Goal: Navigation & Orientation: Find specific page/section

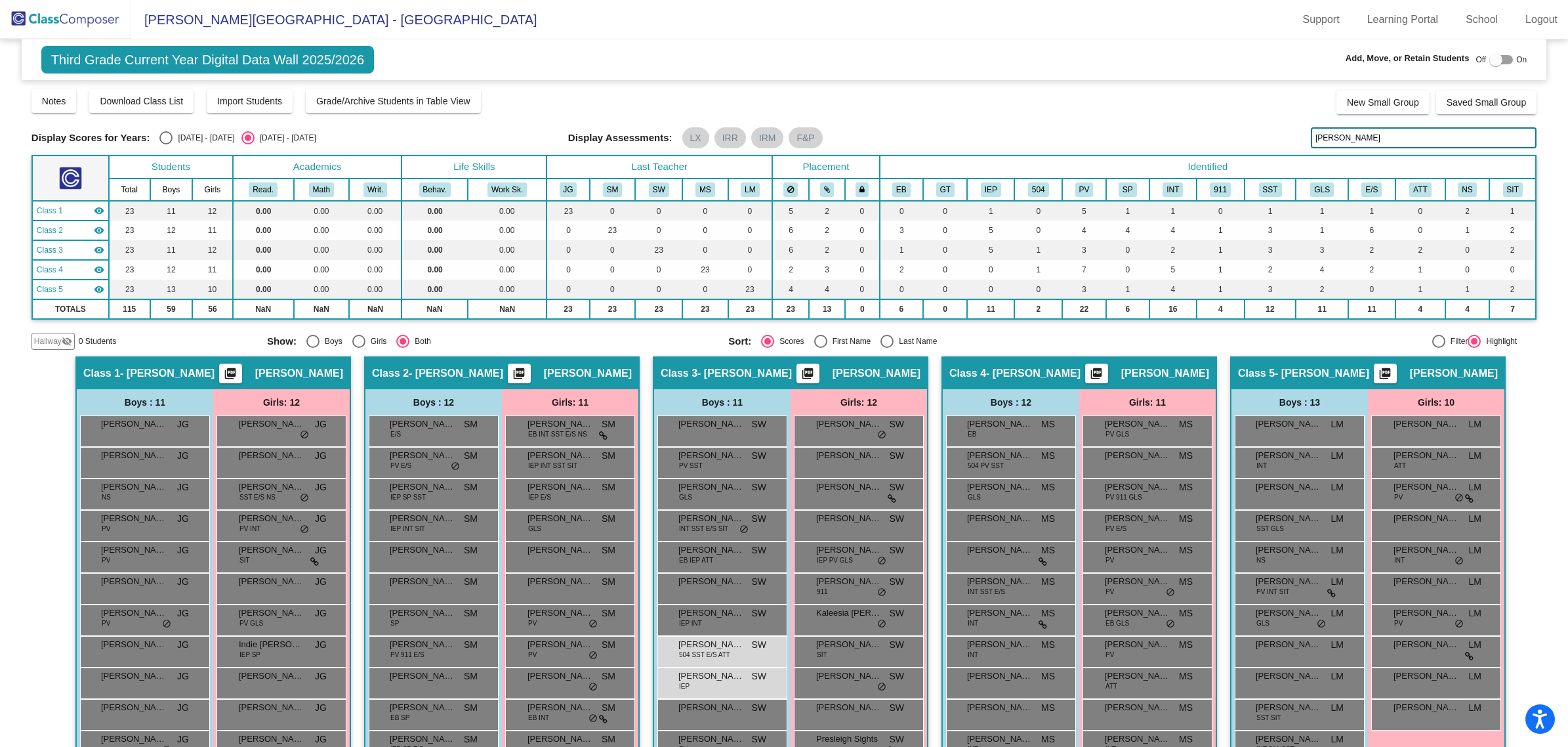
click at [112, 12] on img at bounding box center [66, 19] width 131 height 39
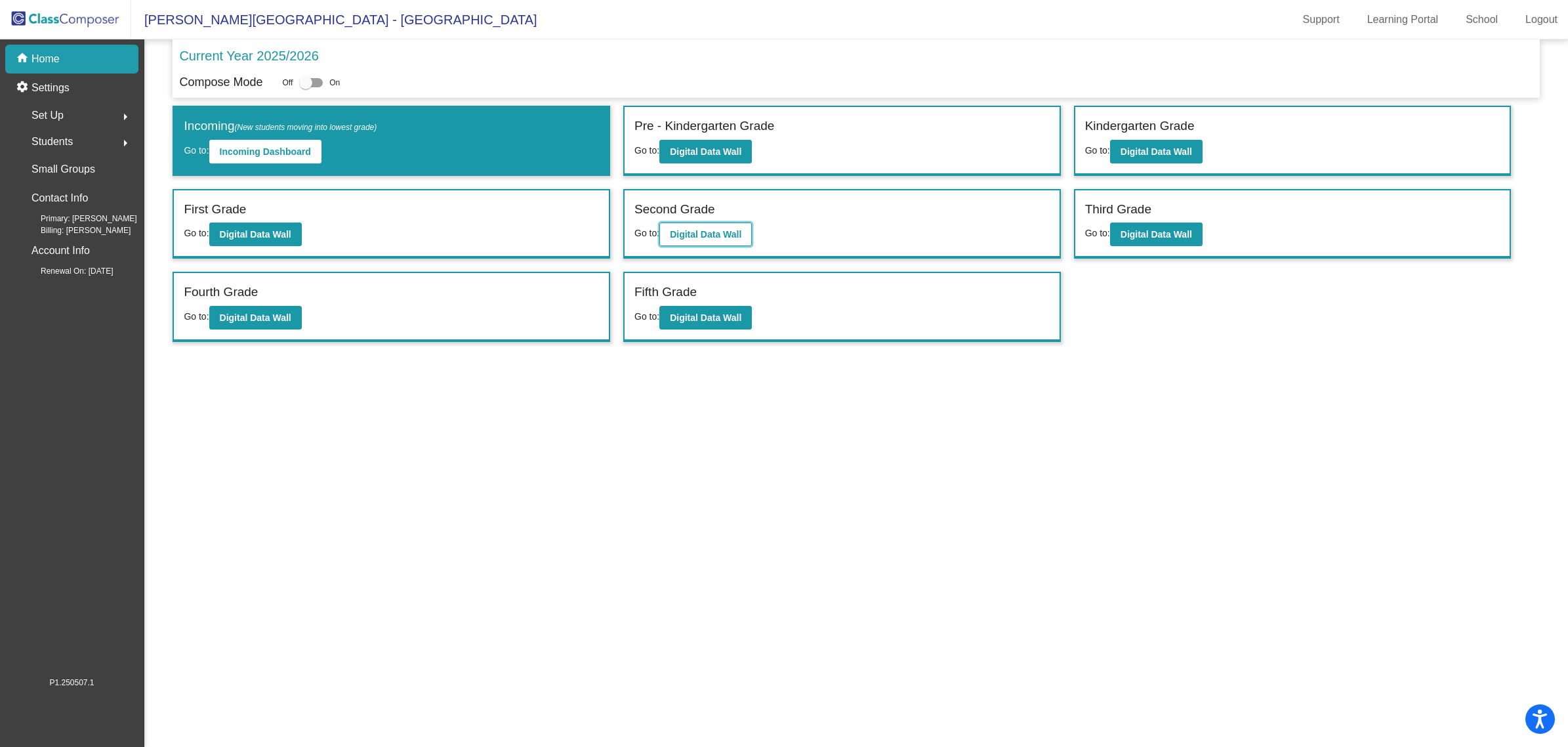
click at [720, 240] on button "Digital Data Wall" at bounding box center [706, 234] width 93 height 24
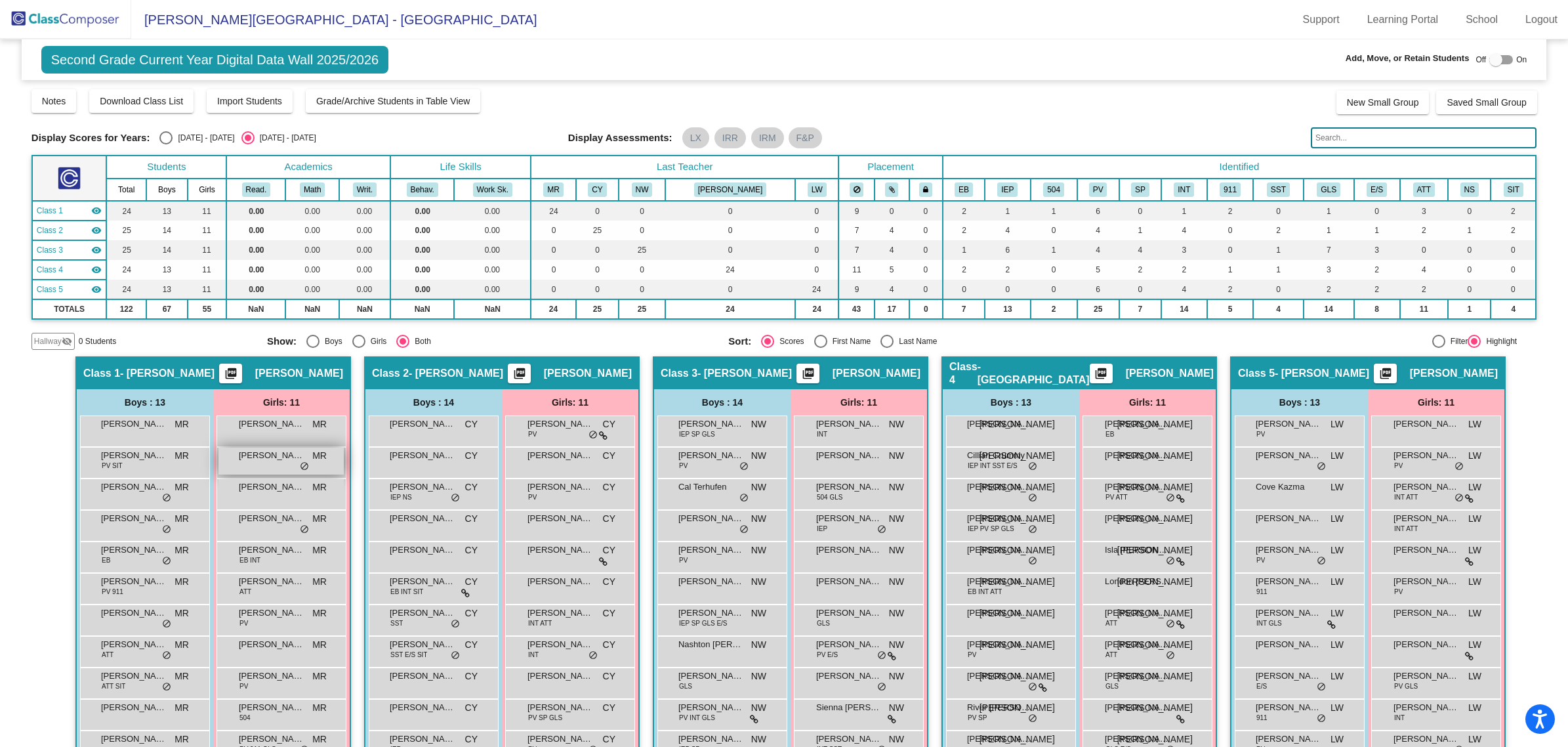
click at [280, 460] on span "[PERSON_NAME]" at bounding box center [271, 455] width 66 height 13
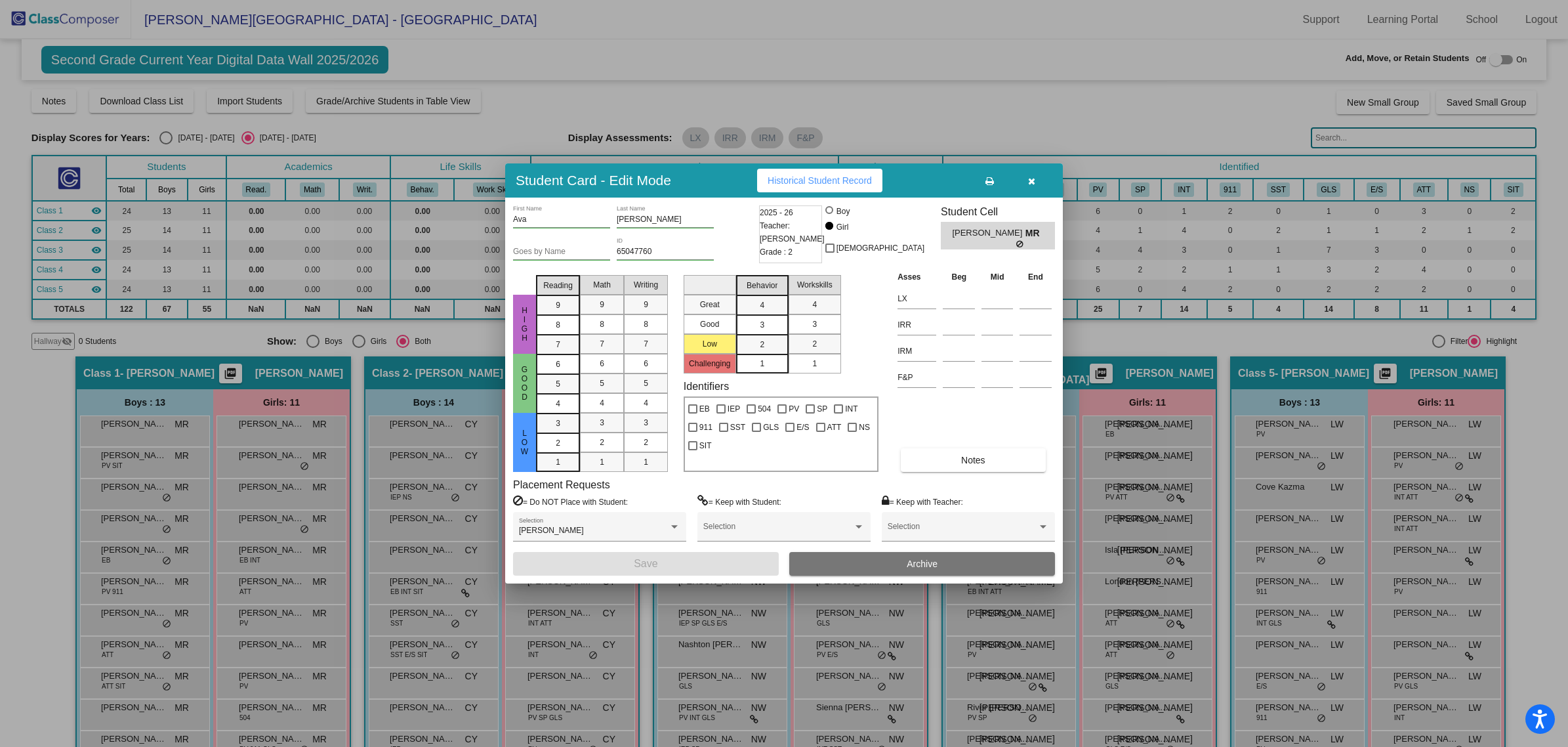
click at [1042, 184] on button "button" at bounding box center [1031, 180] width 42 height 24
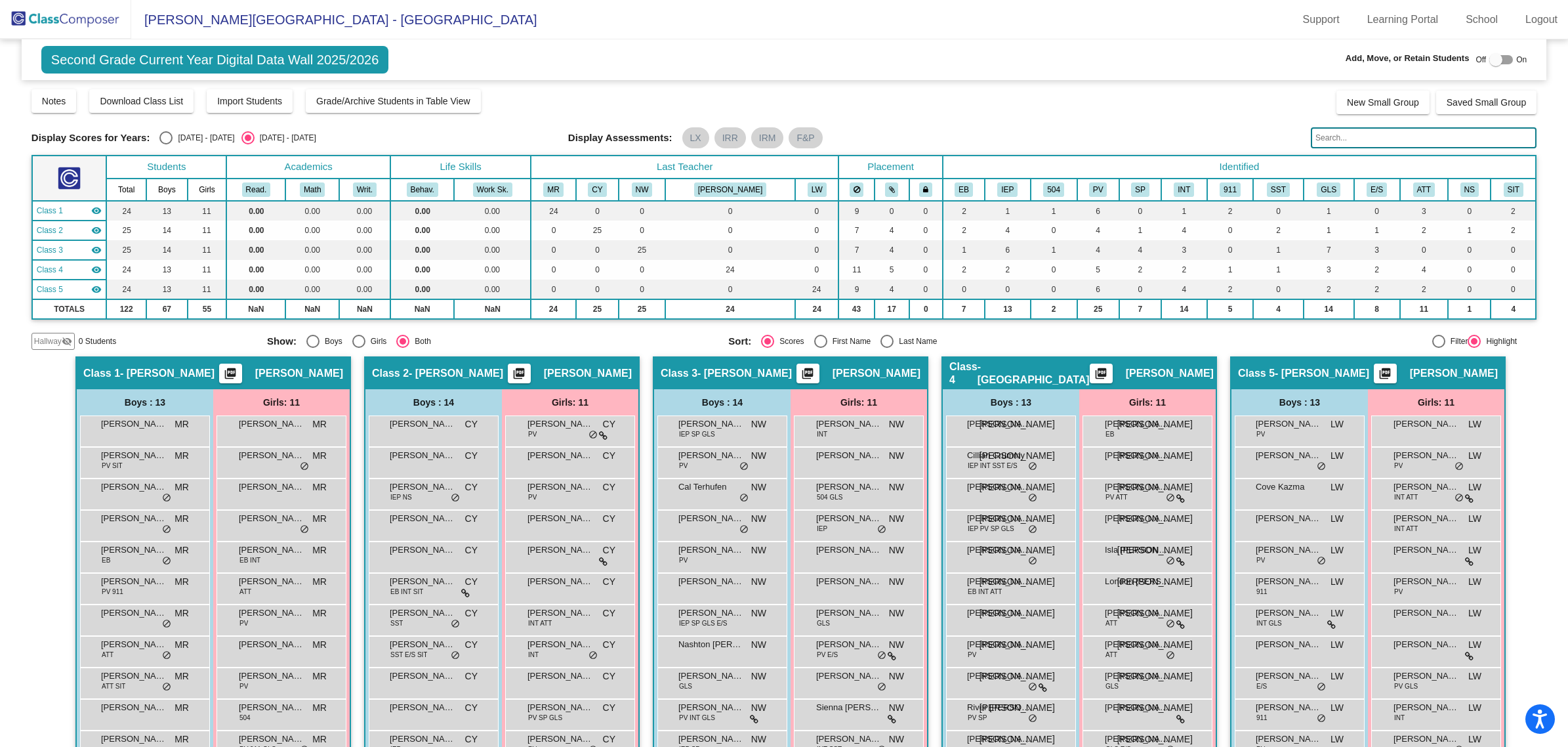
click at [284, 45] on div "Second Grade Current Year Digital Data Wall 2025/2026 Add, Move, or Retain Stud…" at bounding box center [784, 59] width 1524 height 41
click at [188, 51] on span "Second Grade Current Year Digital Data Wall 2025/2026" at bounding box center [215, 59] width 348 height 27
click at [48, 20] on img at bounding box center [66, 19] width 131 height 39
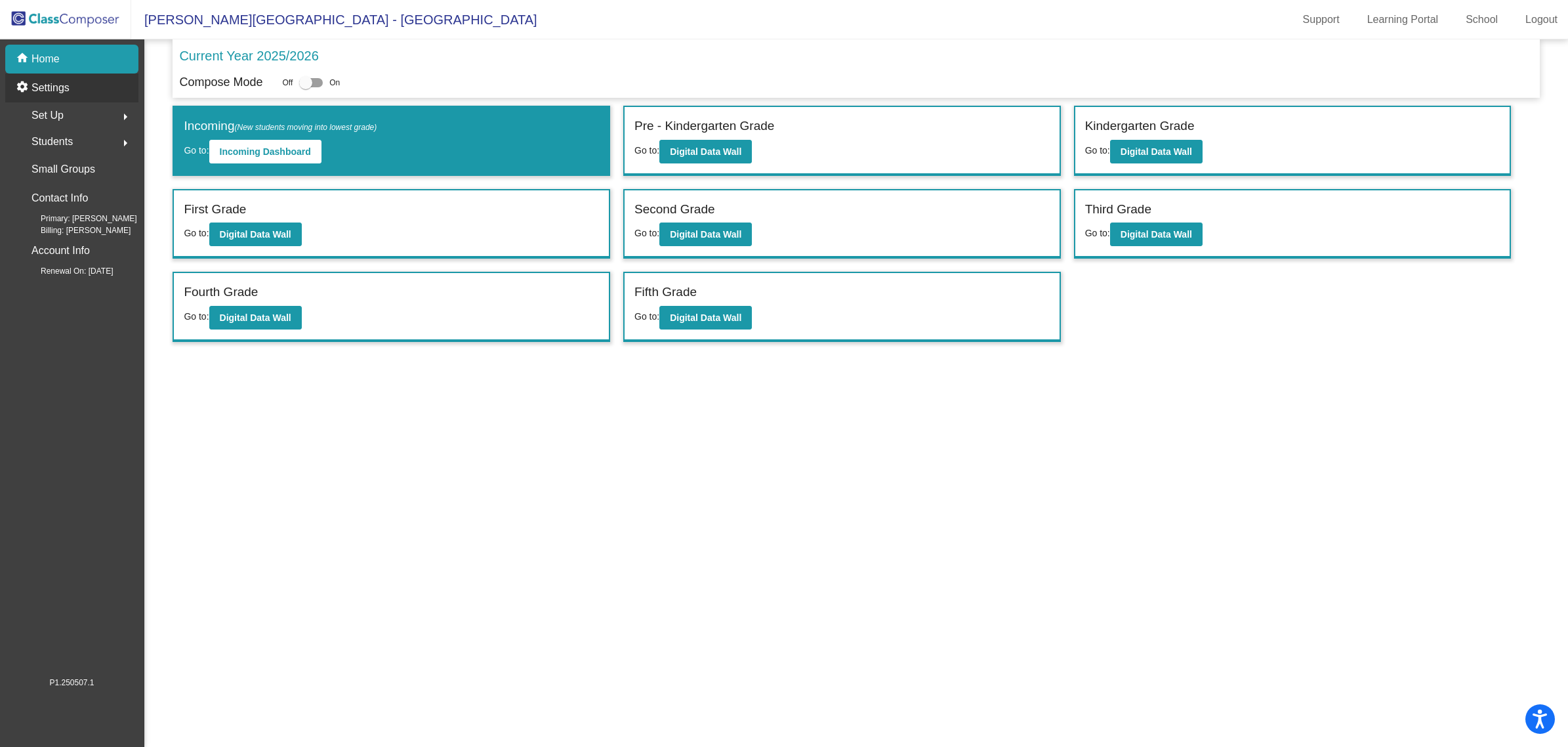
click at [70, 86] on div "settings Settings" at bounding box center [72, 88] width 133 height 29
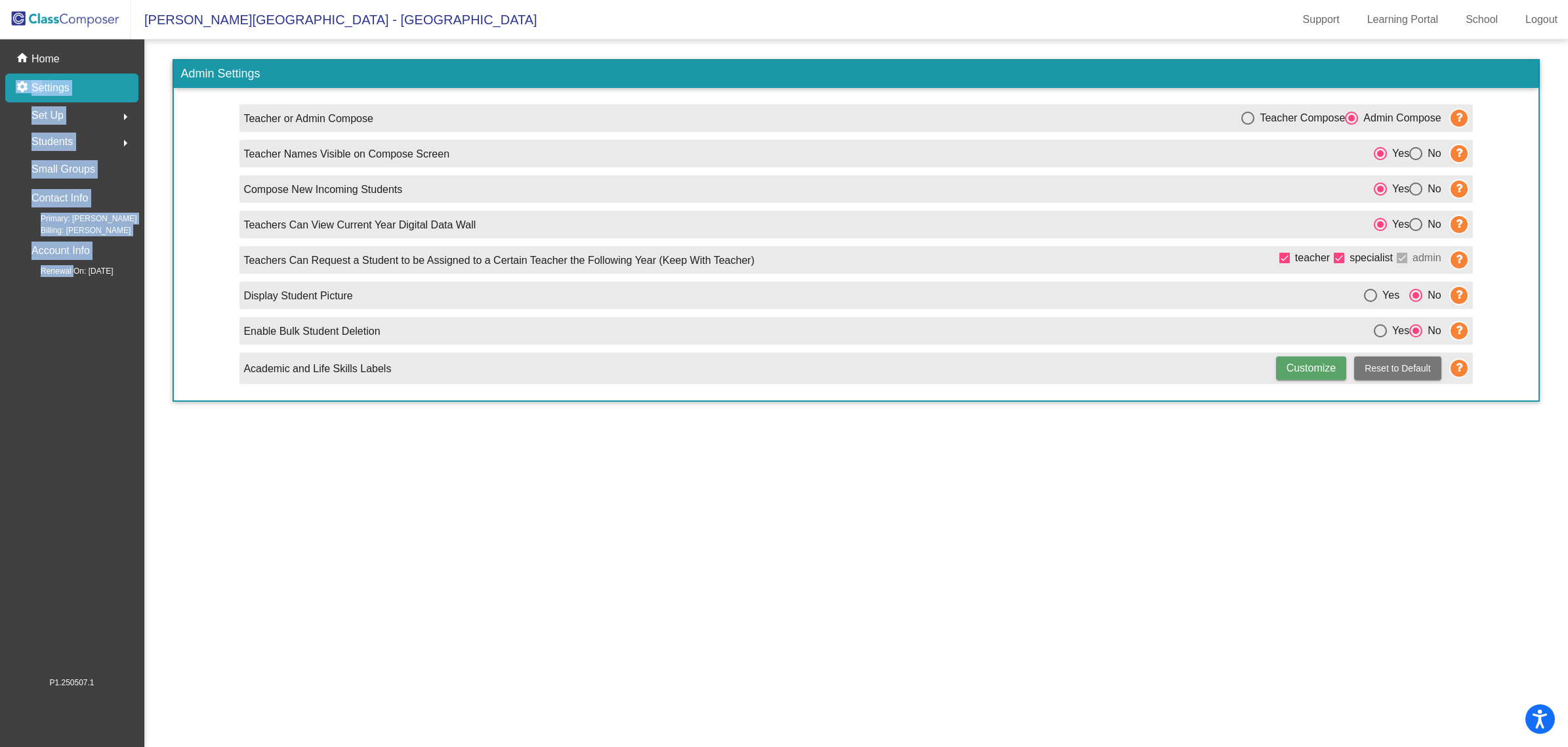
drag, startPoint x: 59, startPoint y: 60, endPoint x: 74, endPoint y: 496, distance: 436.3
click at [74, 496] on mat-nav-list "home Home settings Settings Set Up arrow_right Students arrow_right Small Group…" at bounding box center [72, 357] width 144 height 637
click at [74, 490] on mat-nav-list "home Home settings Settings Set Up arrow_right Students arrow_right Small Group…" at bounding box center [72, 357] width 144 height 637
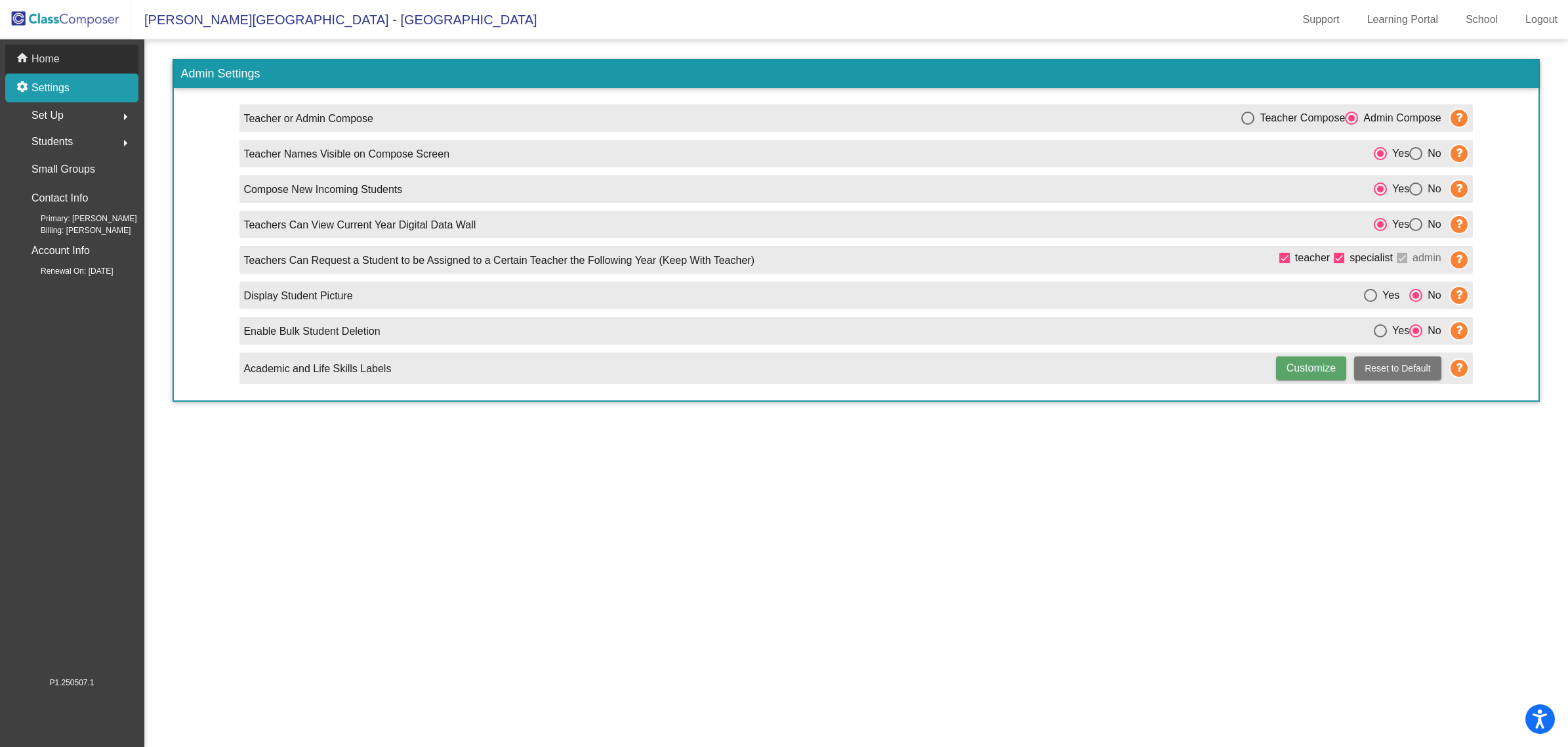
click at [56, 59] on p "Home" at bounding box center [46, 58] width 28 height 15
